Goal: Check status: Check status

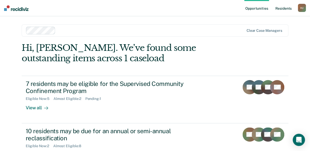
click at [281, 9] on link "Resident s" at bounding box center [283, 8] width 19 height 16
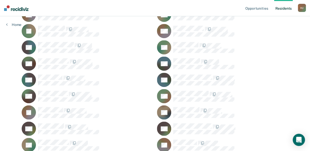
scroll to position [153, 0]
